Goal: Task Accomplishment & Management: Use online tool/utility

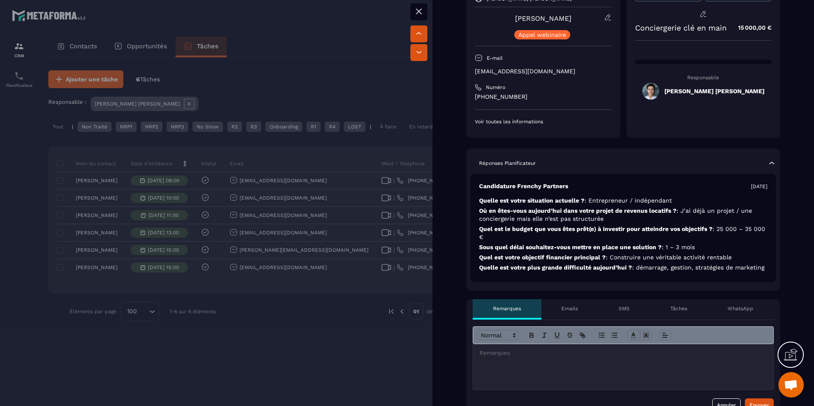
scroll to position [80, 0]
click at [341, 81] on div at bounding box center [407, 203] width 814 height 406
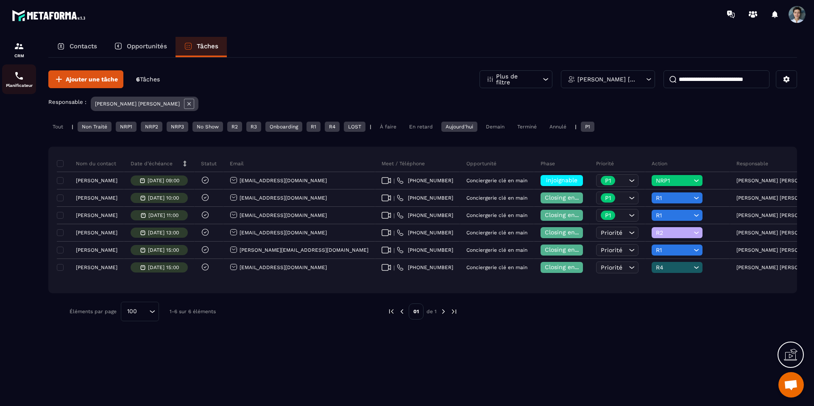
click at [19, 73] on img at bounding box center [19, 76] width 10 height 10
click at [28, 83] on p "Planificateur" at bounding box center [19, 85] width 34 height 5
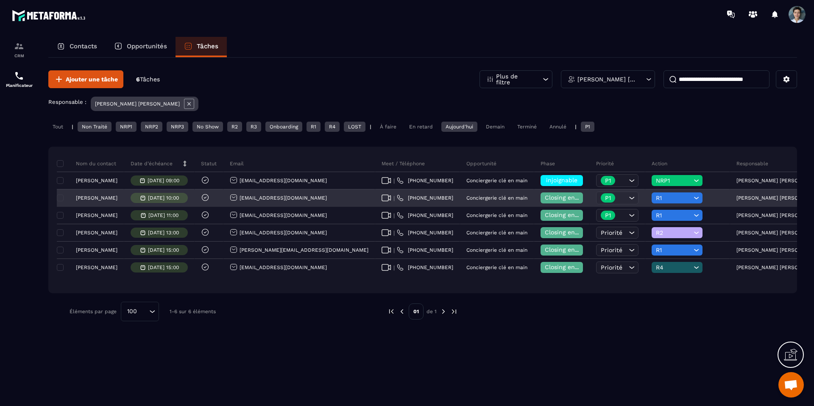
click at [341, 195] on span "R1" at bounding box center [674, 198] width 36 height 7
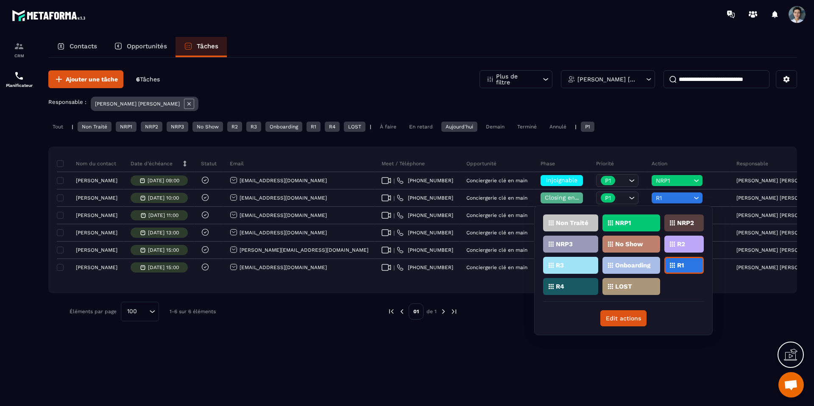
click at [341, 252] on div "R2" at bounding box center [684, 244] width 39 height 17
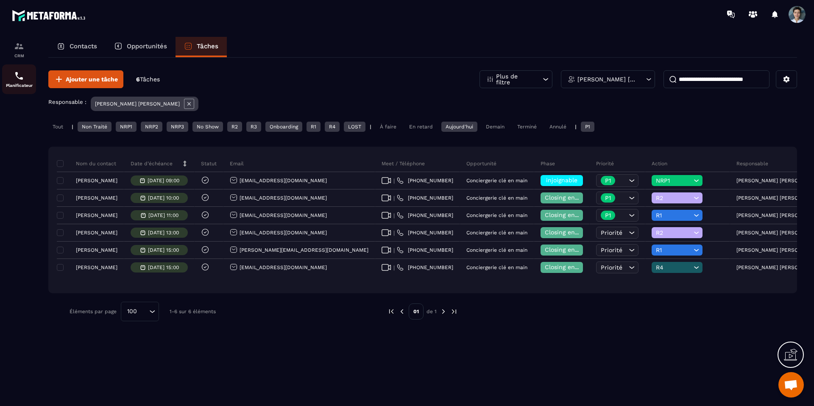
click at [25, 88] on link "Planificateur" at bounding box center [19, 79] width 34 height 30
click at [21, 74] on img at bounding box center [19, 76] width 10 height 10
click at [25, 82] on div "Planificateur" at bounding box center [19, 79] width 34 height 17
click at [24, 82] on div "Planificateur" at bounding box center [19, 79] width 34 height 17
click at [26, 82] on div "Planificateur" at bounding box center [19, 79] width 34 height 17
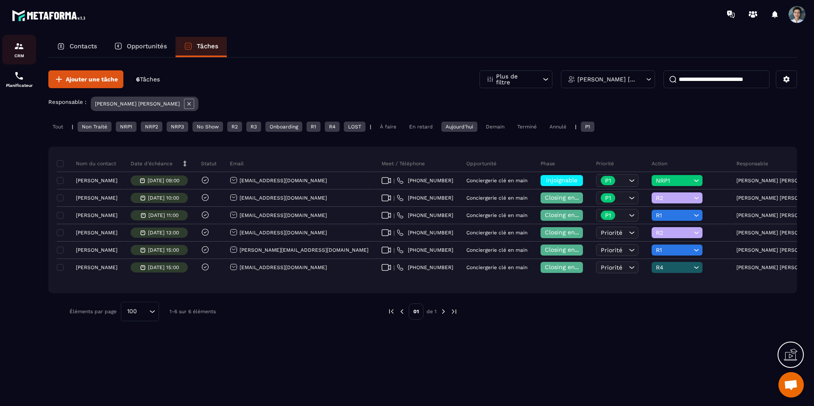
click at [24, 48] on img at bounding box center [19, 46] width 10 height 10
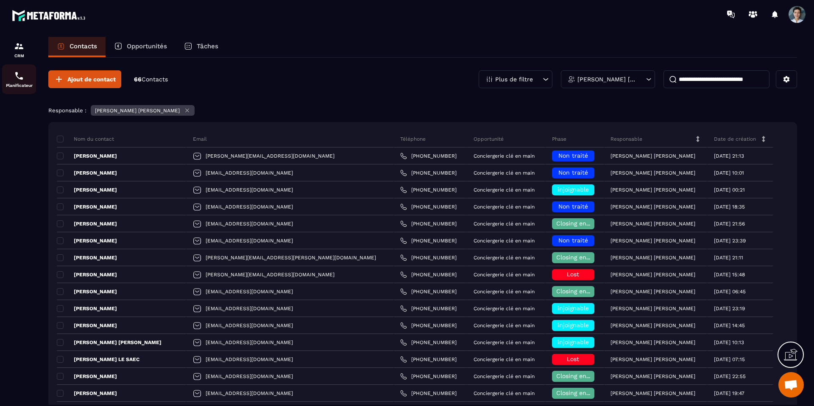
click at [25, 78] on div "Planificateur" at bounding box center [19, 79] width 34 height 17
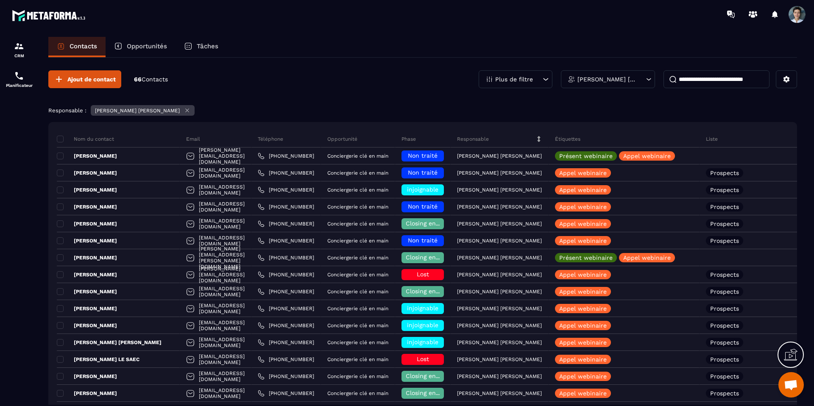
click at [205, 52] on div "Tâches" at bounding box center [201, 47] width 51 height 20
